Goal: Information Seeking & Learning: Learn about a topic

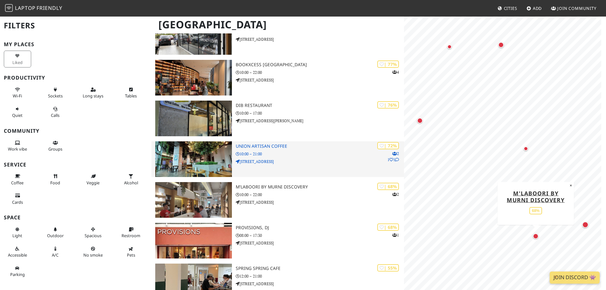
scroll to position [64, 0]
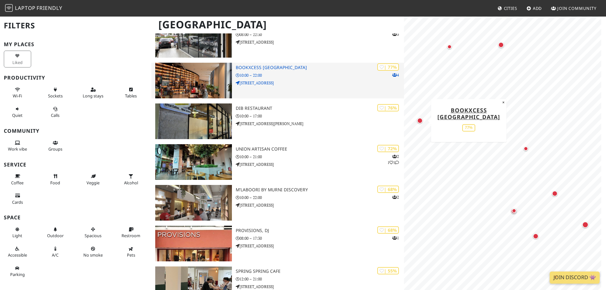
click at [198, 78] on img at bounding box center [193, 81] width 77 height 36
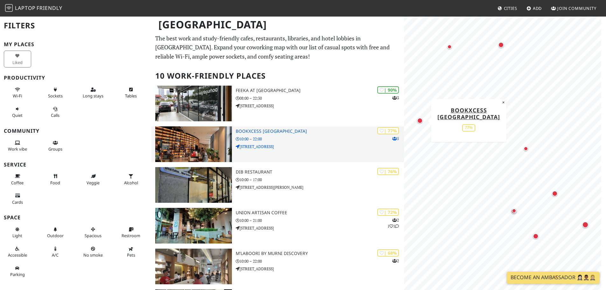
click at [194, 140] on img at bounding box center [193, 144] width 77 height 36
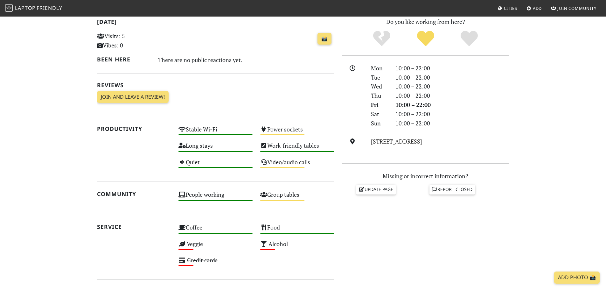
scroll to position [159, 0]
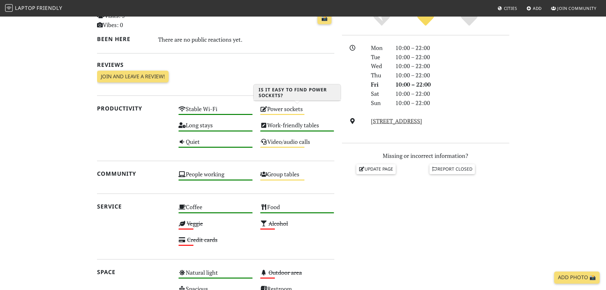
click at [286, 114] on div "Medium" at bounding box center [282, 114] width 45 height 1
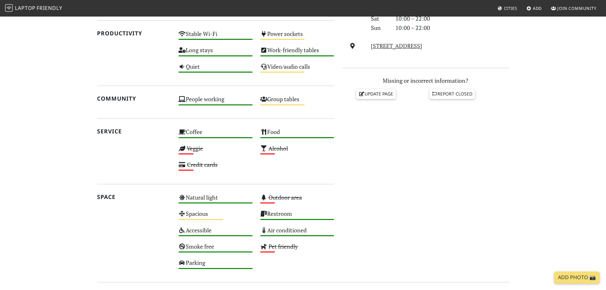
scroll to position [255, 0]
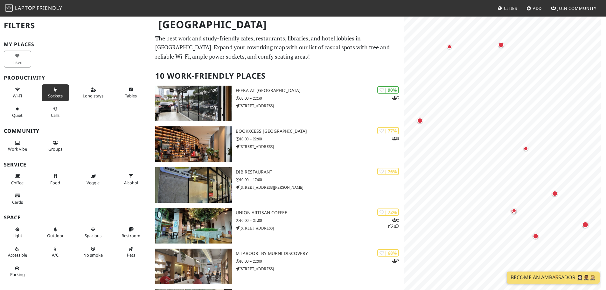
click at [60, 93] on span "Sockets" at bounding box center [55, 96] width 15 height 6
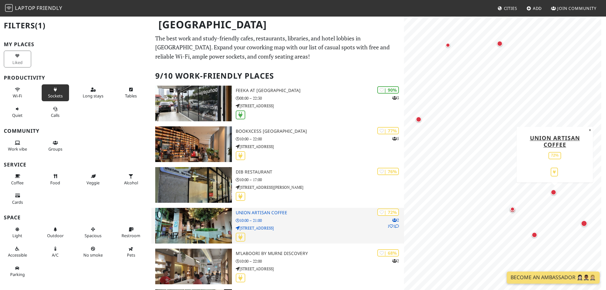
click at [207, 229] on img at bounding box center [193, 226] width 77 height 36
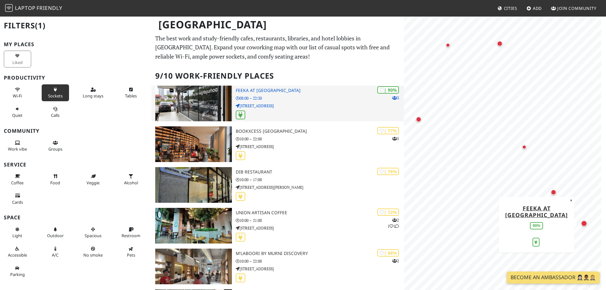
click at [188, 111] on img at bounding box center [193, 104] width 77 height 36
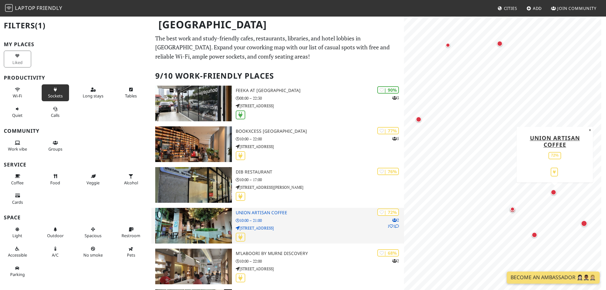
drag, startPoint x: 217, startPoint y: 208, endPoint x: 212, endPoint y: 212, distance: 5.7
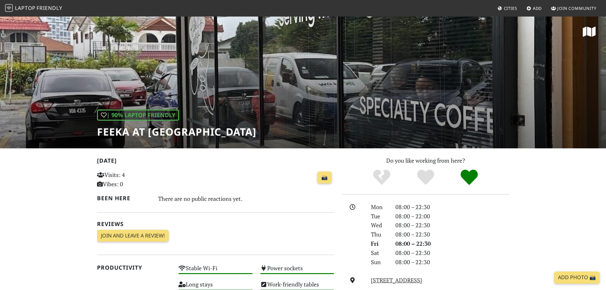
drag, startPoint x: 209, startPoint y: 184, endPoint x: 204, endPoint y: 181, distance: 5.3
